Goal: Transaction & Acquisition: Subscribe to service/newsletter

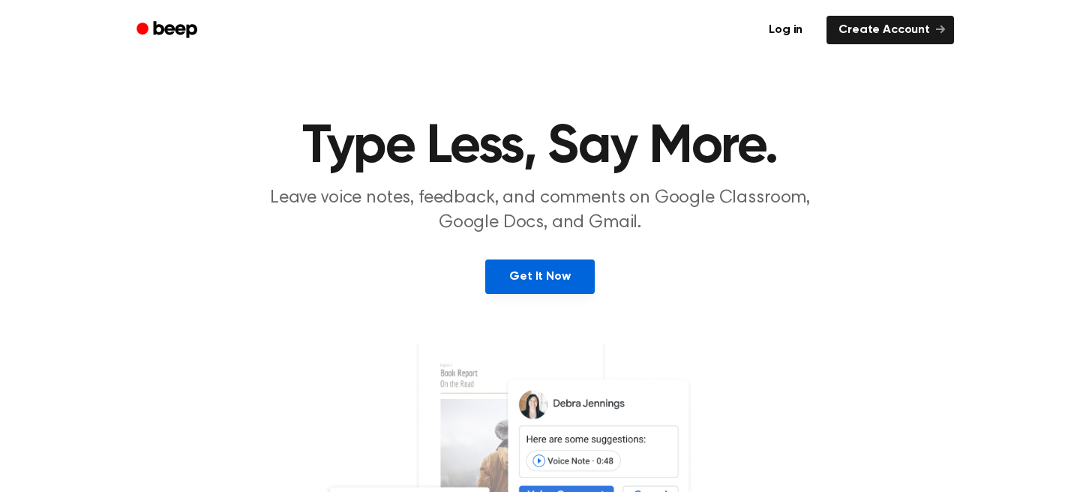
click at [554, 277] on link "Get It Now" at bounding box center [539, 277] width 109 height 35
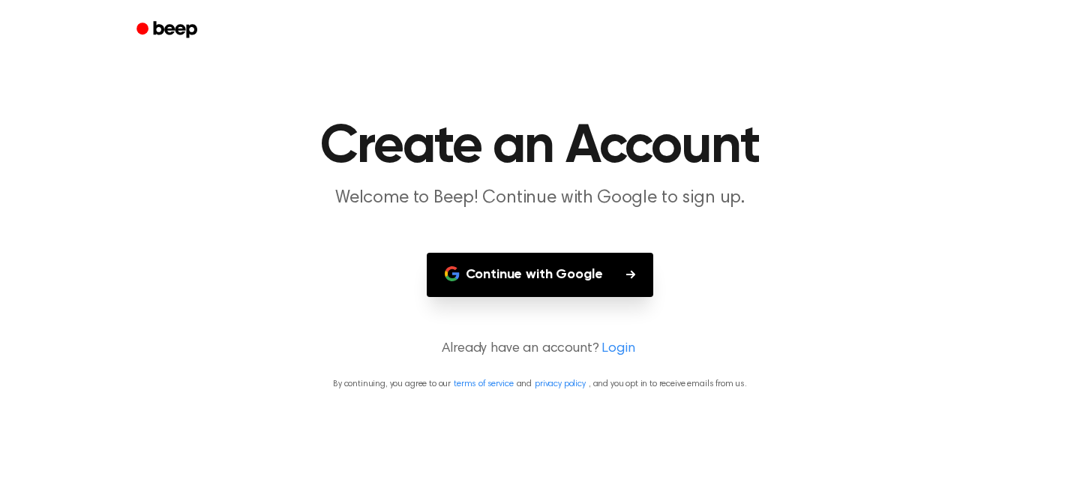
click at [554, 277] on button "Continue with Google" at bounding box center [540, 275] width 227 height 44
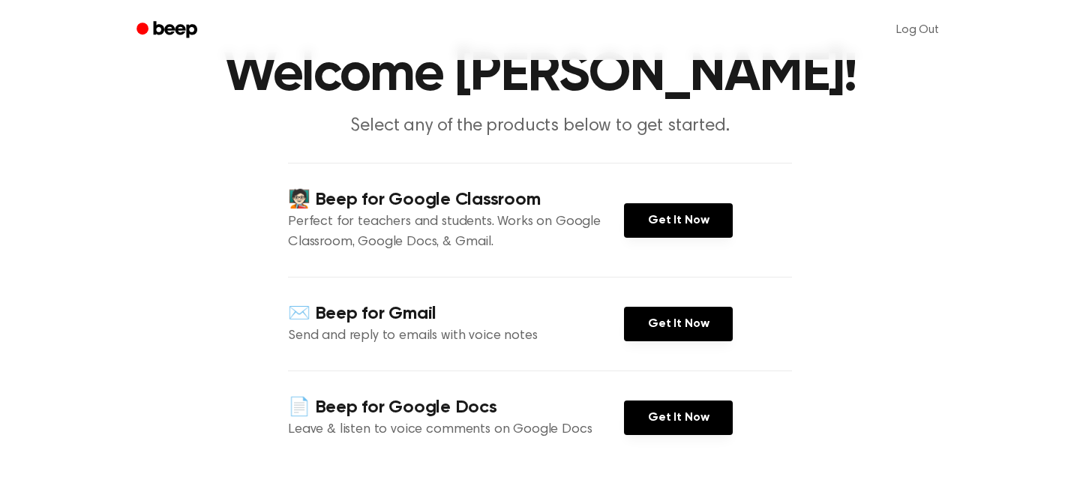
scroll to position [102, 0]
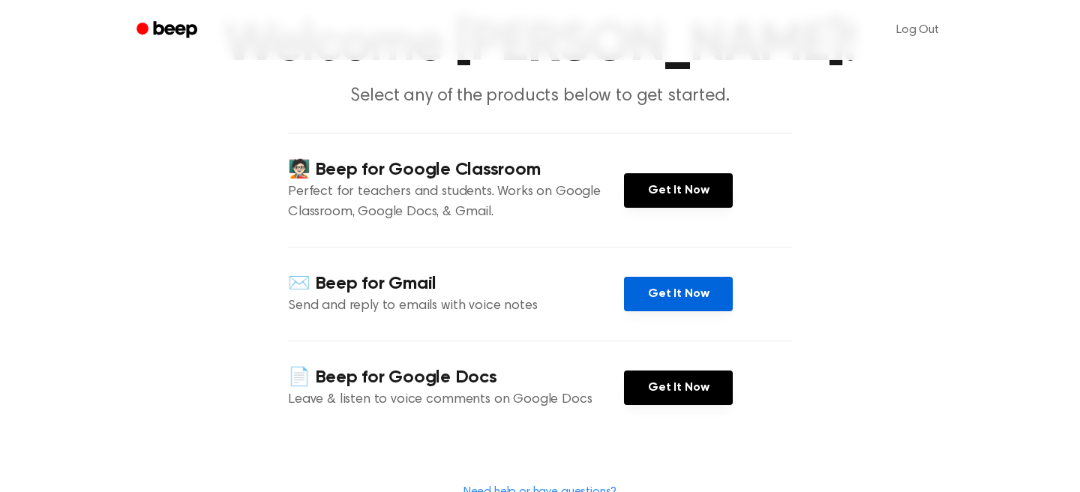
click at [679, 305] on link "Get It Now" at bounding box center [678, 294] width 109 height 35
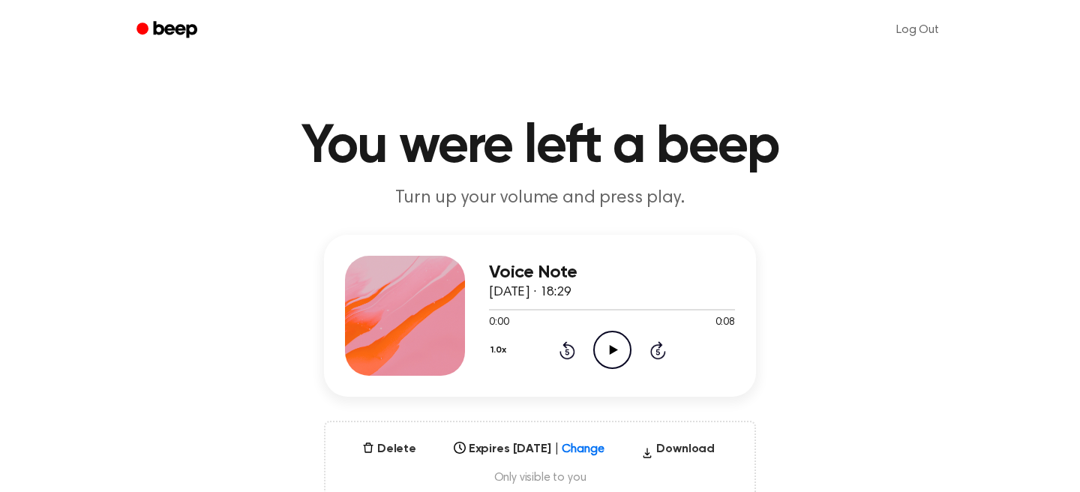
click at [616, 353] on icon "Play Audio" at bounding box center [612, 350] width 38 height 38
click at [392, 447] on button "Delete" at bounding box center [389, 449] width 66 height 18
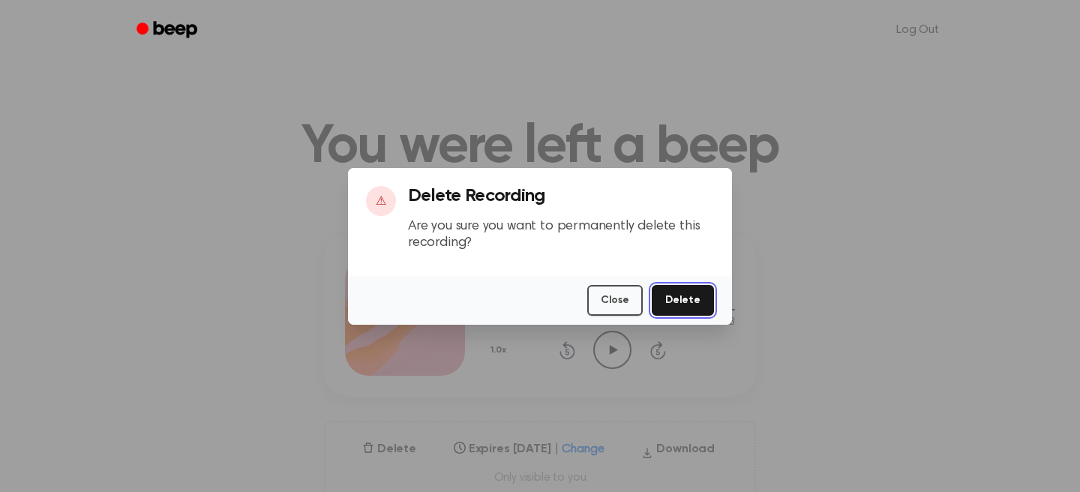
click at [695, 295] on button "Delete" at bounding box center [683, 300] width 62 height 31
